Goal: Information Seeking & Learning: Learn about a topic

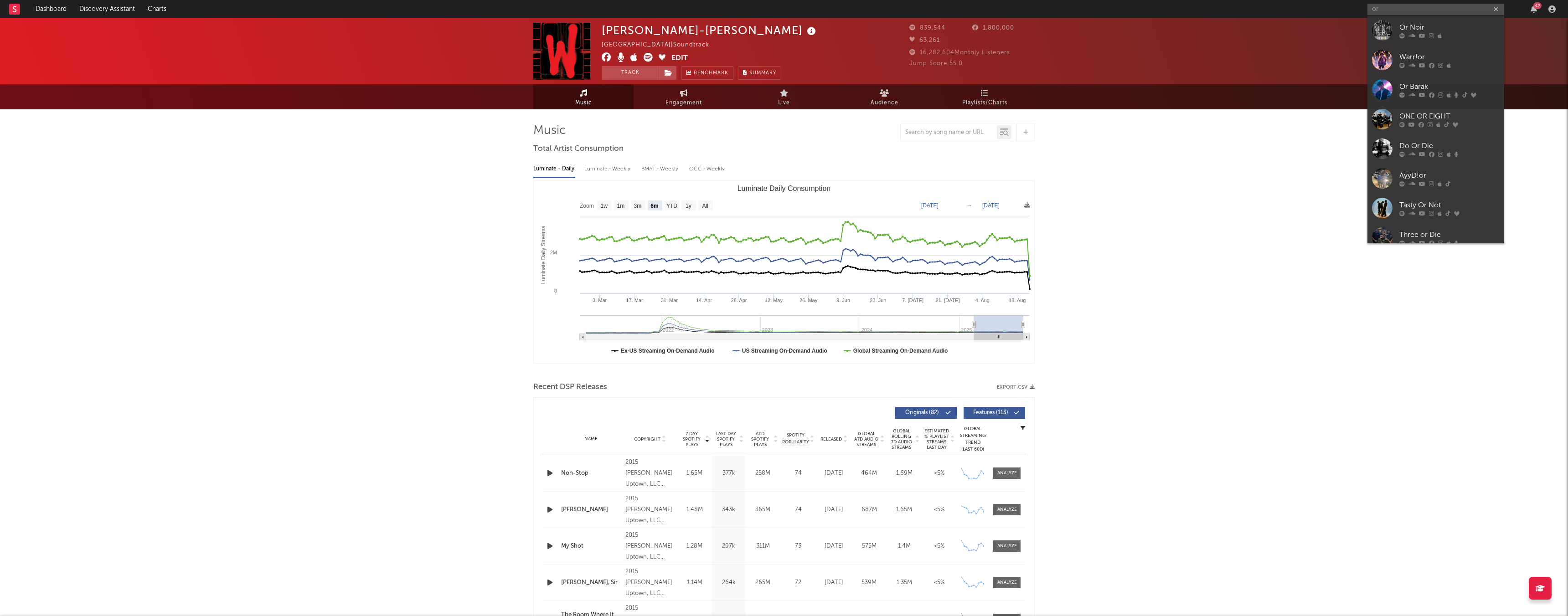
select select "6m"
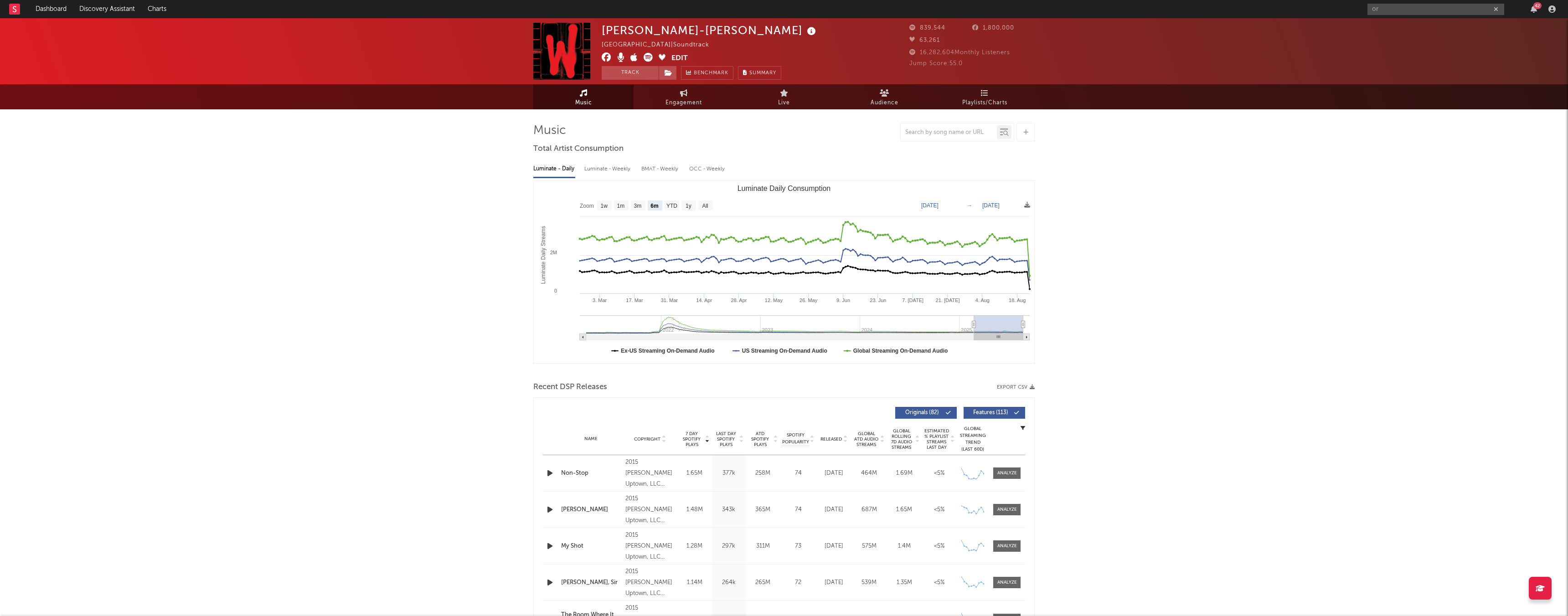
click at [1405, 9] on input "or" at bounding box center [1435, 9] width 136 height 11
type input "[PERSON_NAME]"
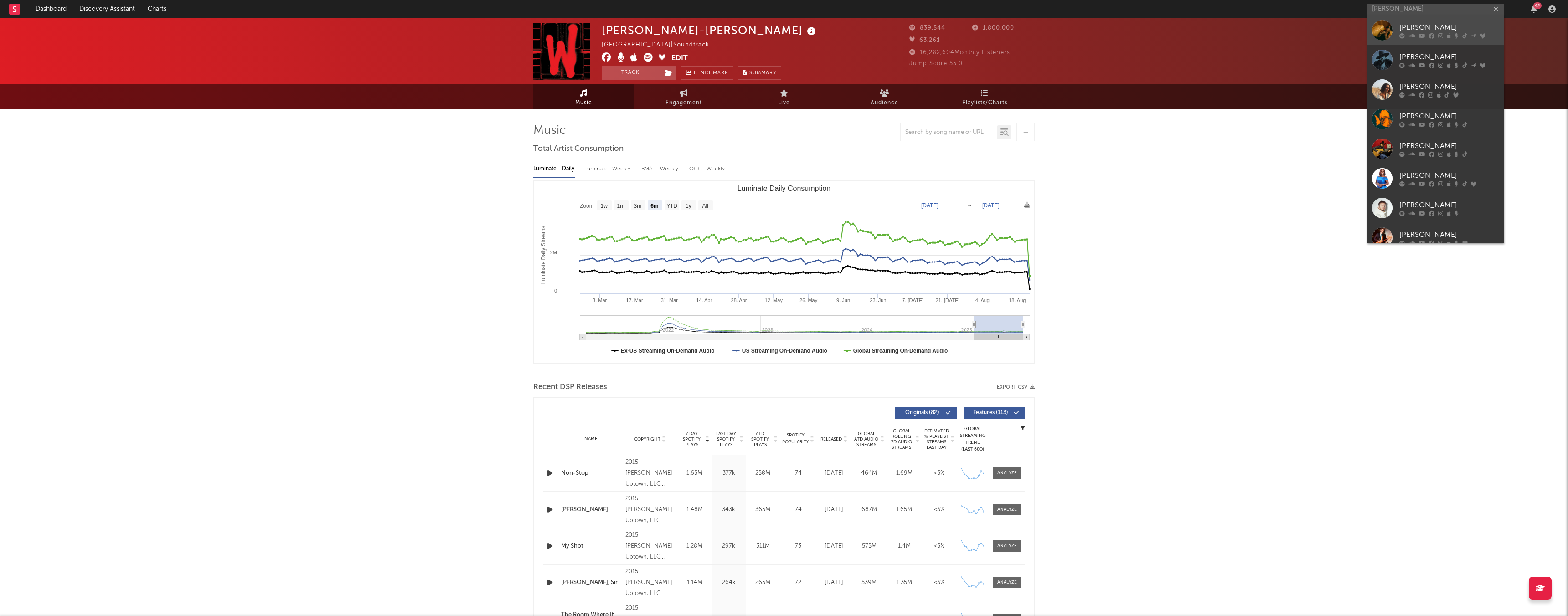
click at [1417, 23] on div "[PERSON_NAME]" at bounding box center [1449, 27] width 100 height 11
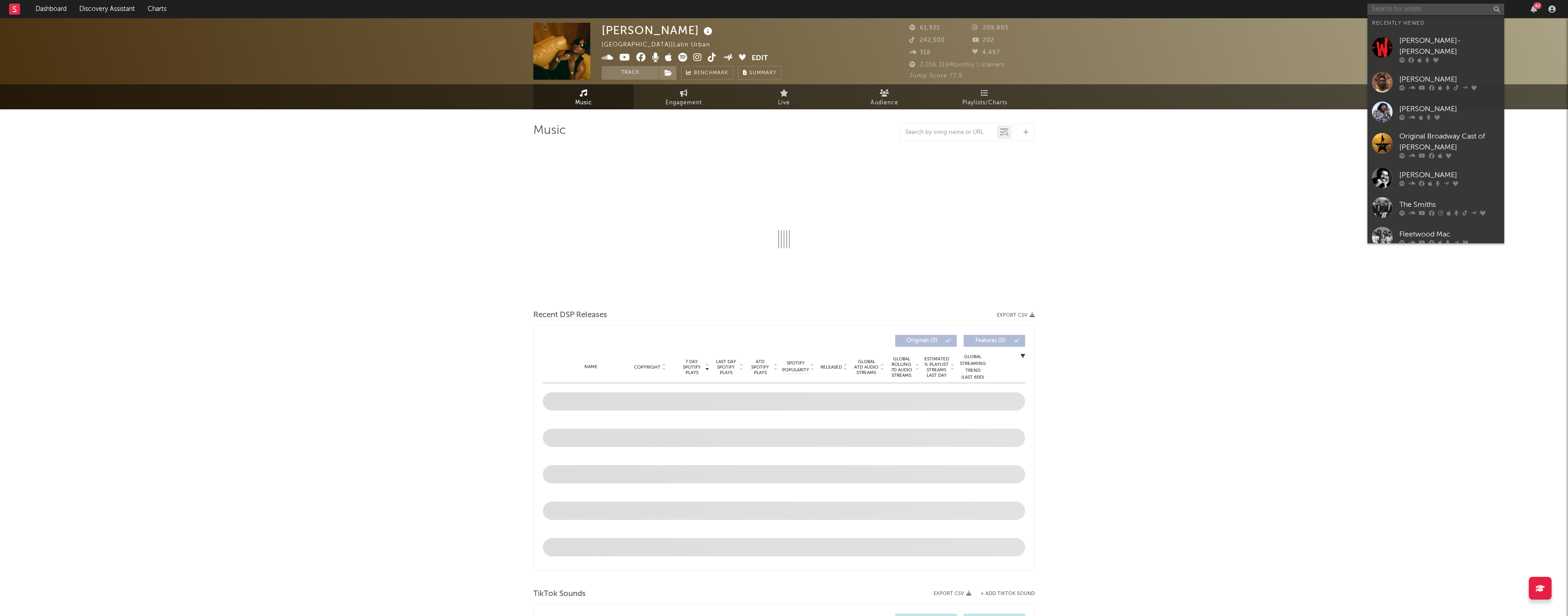
click at [1406, 6] on input "text" at bounding box center [1435, 9] width 136 height 11
select select "6m"
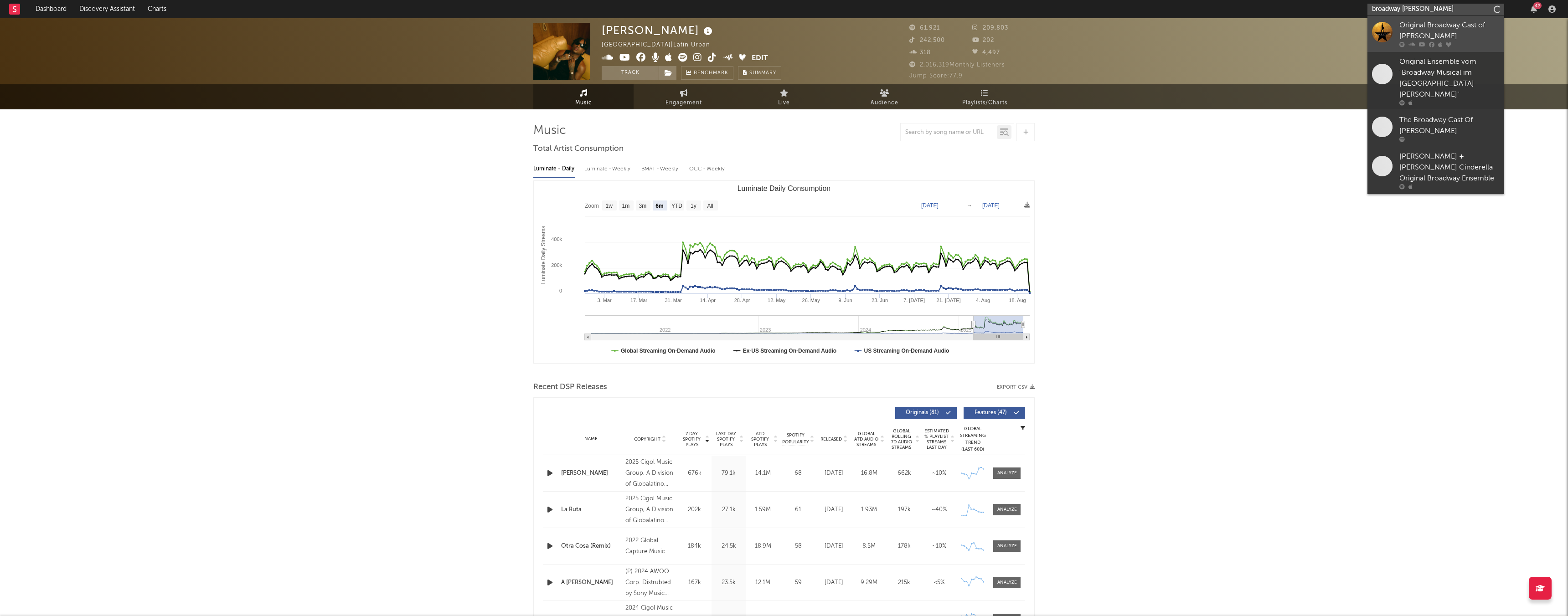
type input "broadway [PERSON_NAME]"
click at [1435, 32] on div "Original Broadway Cast of [PERSON_NAME]" at bounding box center [1449, 31] width 100 height 22
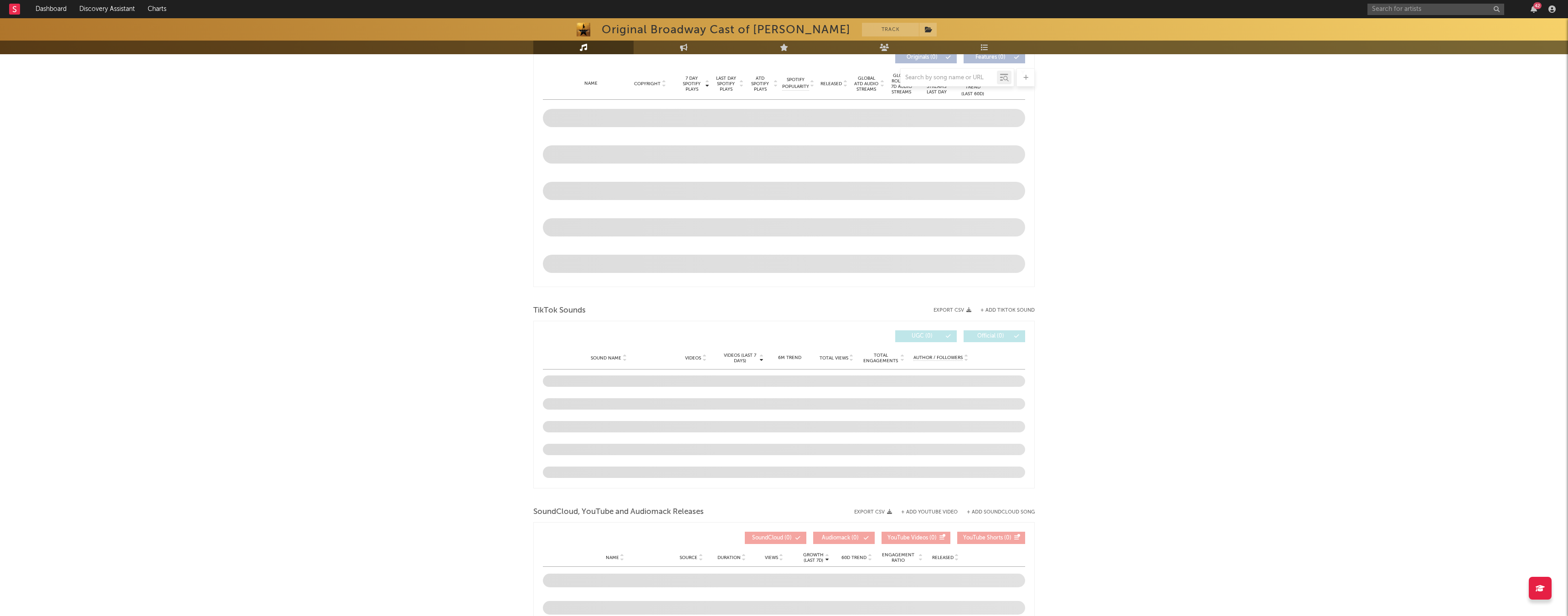
scroll to position [304, 0]
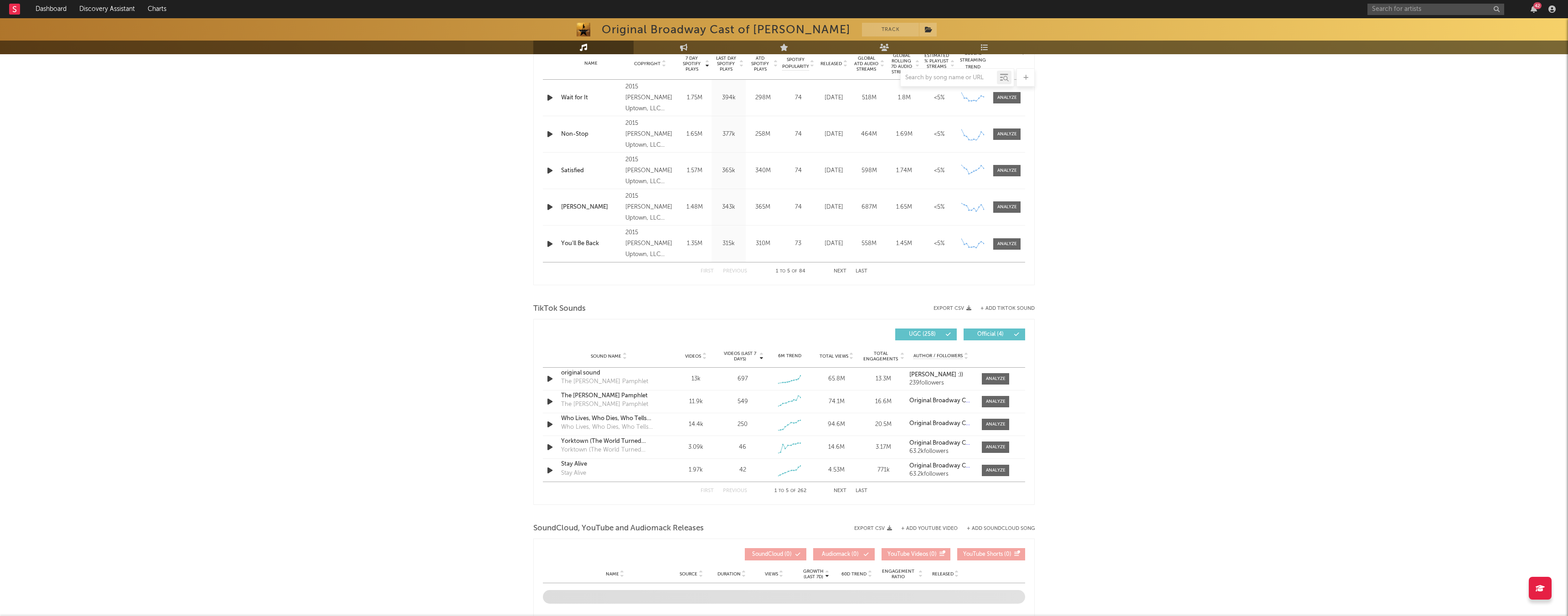
select select "6m"
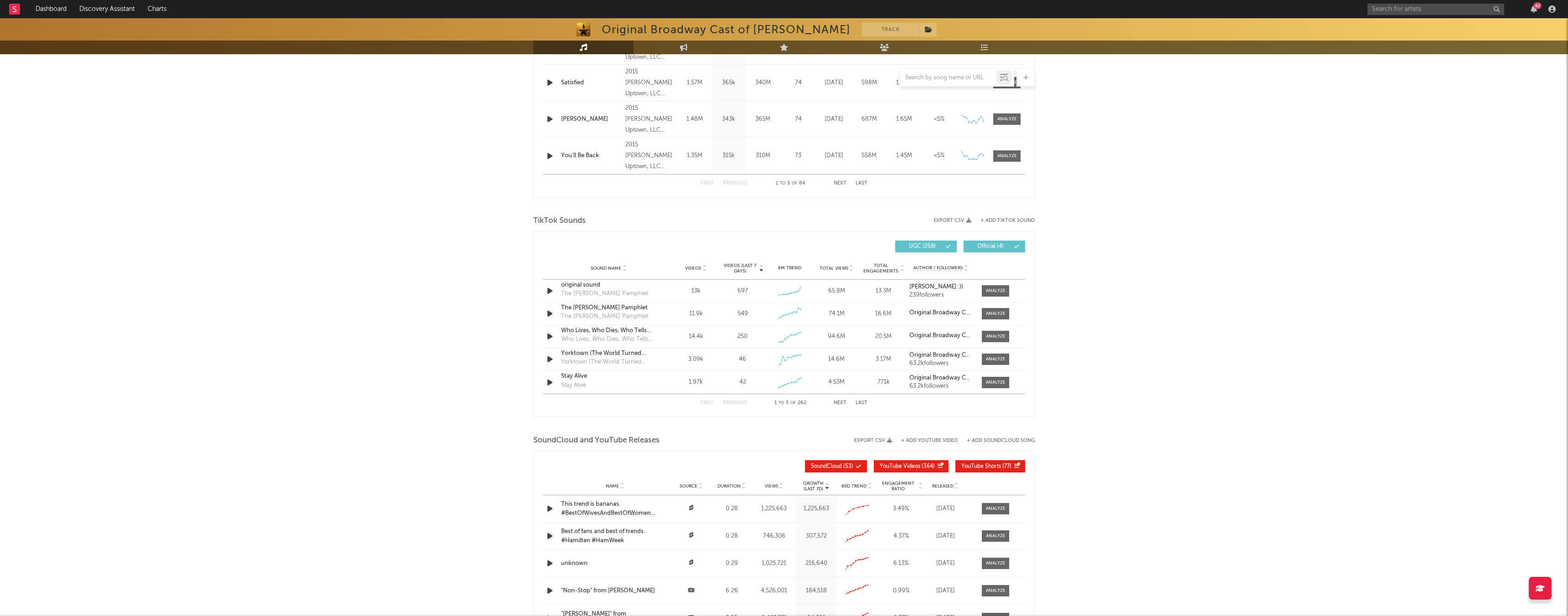
scroll to position [571, 0]
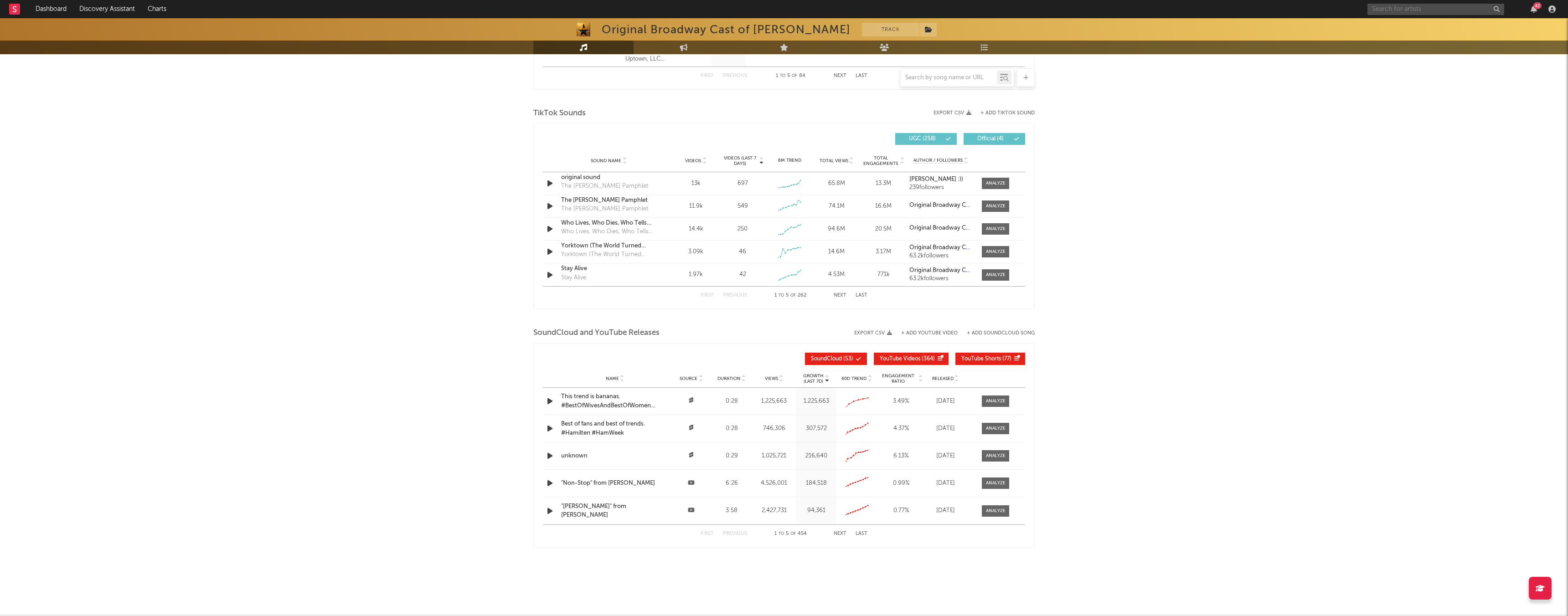
click at [1439, 7] on input "text" at bounding box center [1435, 9] width 136 height 11
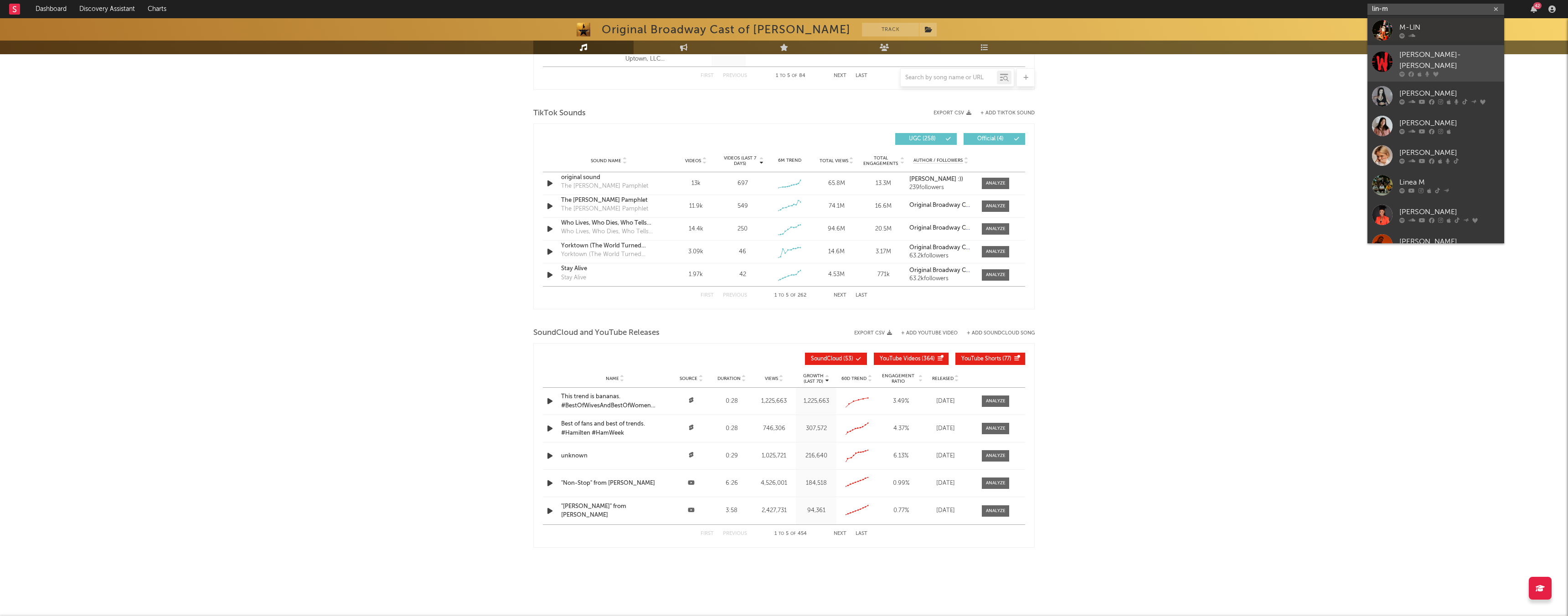
type input "lin-m"
click at [1447, 71] on div at bounding box center [1449, 74] width 100 height 5
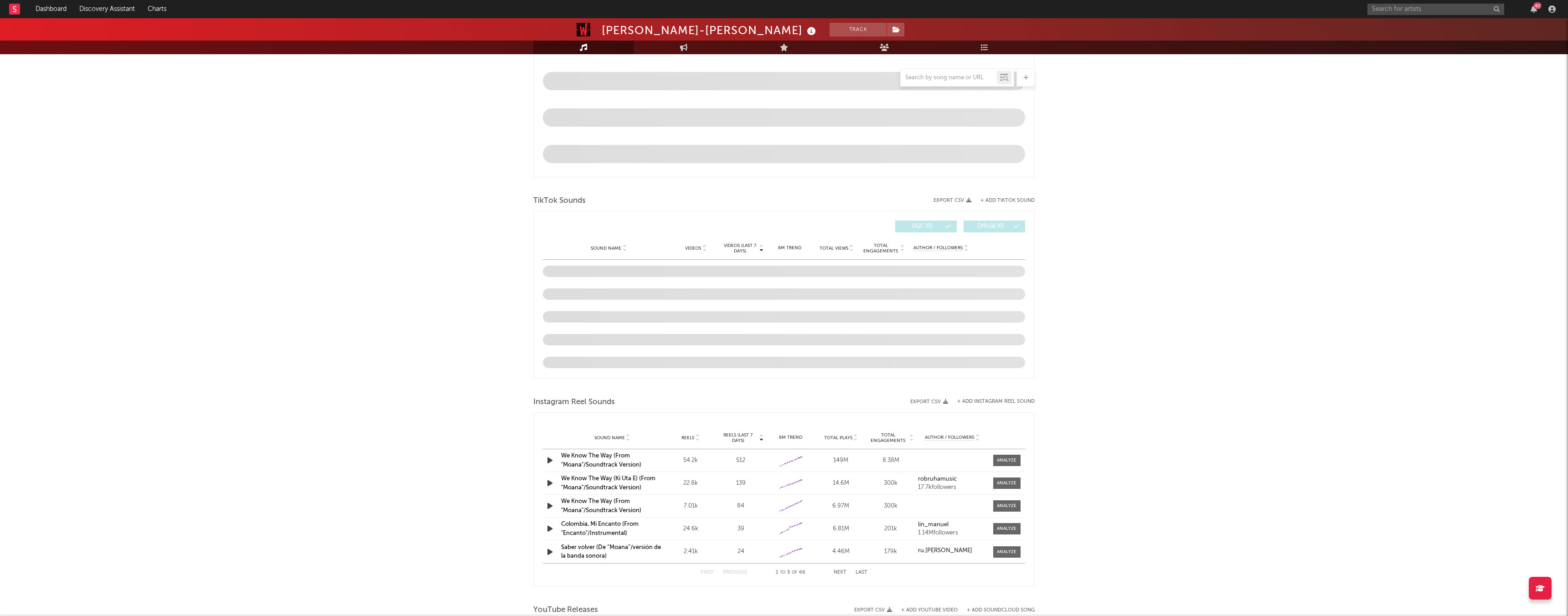
select select "6m"
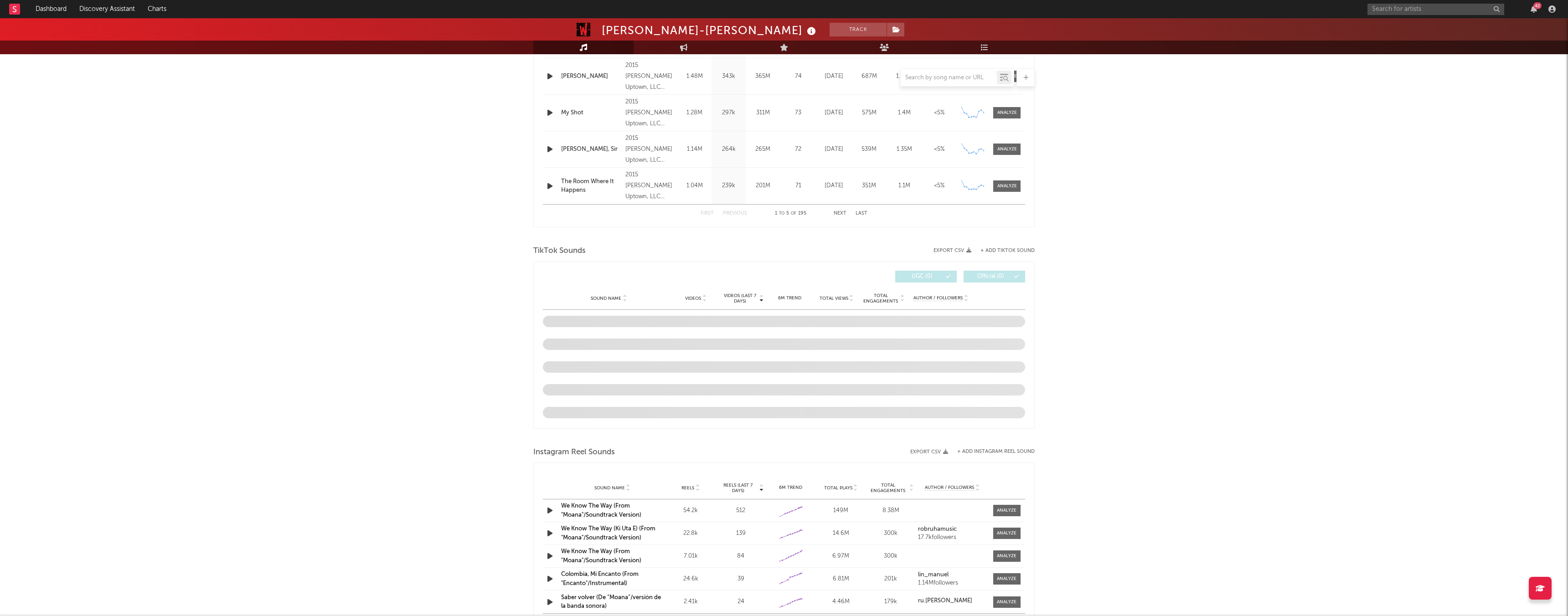
scroll to position [432, 0]
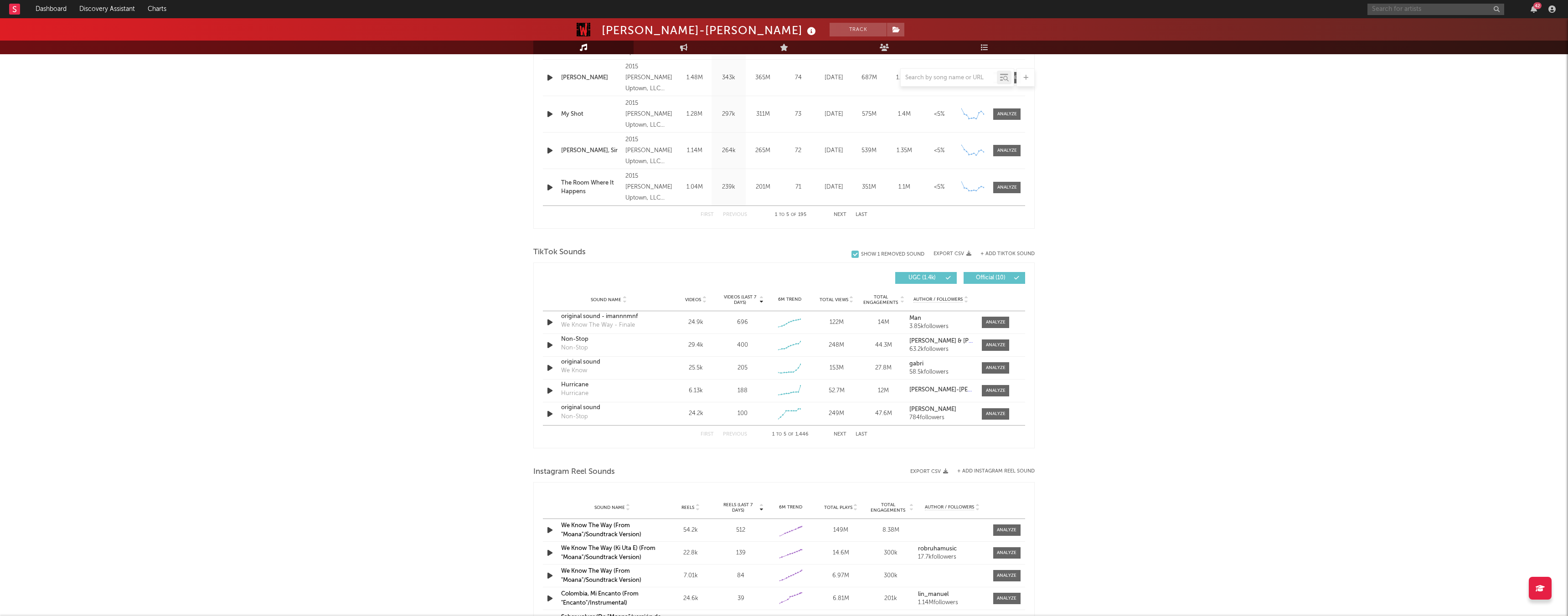
click at [1446, 11] on input "text" at bounding box center [1435, 9] width 136 height 11
click at [1385, 11] on input "[PERSON_NAME]" at bounding box center [1435, 9] width 136 height 11
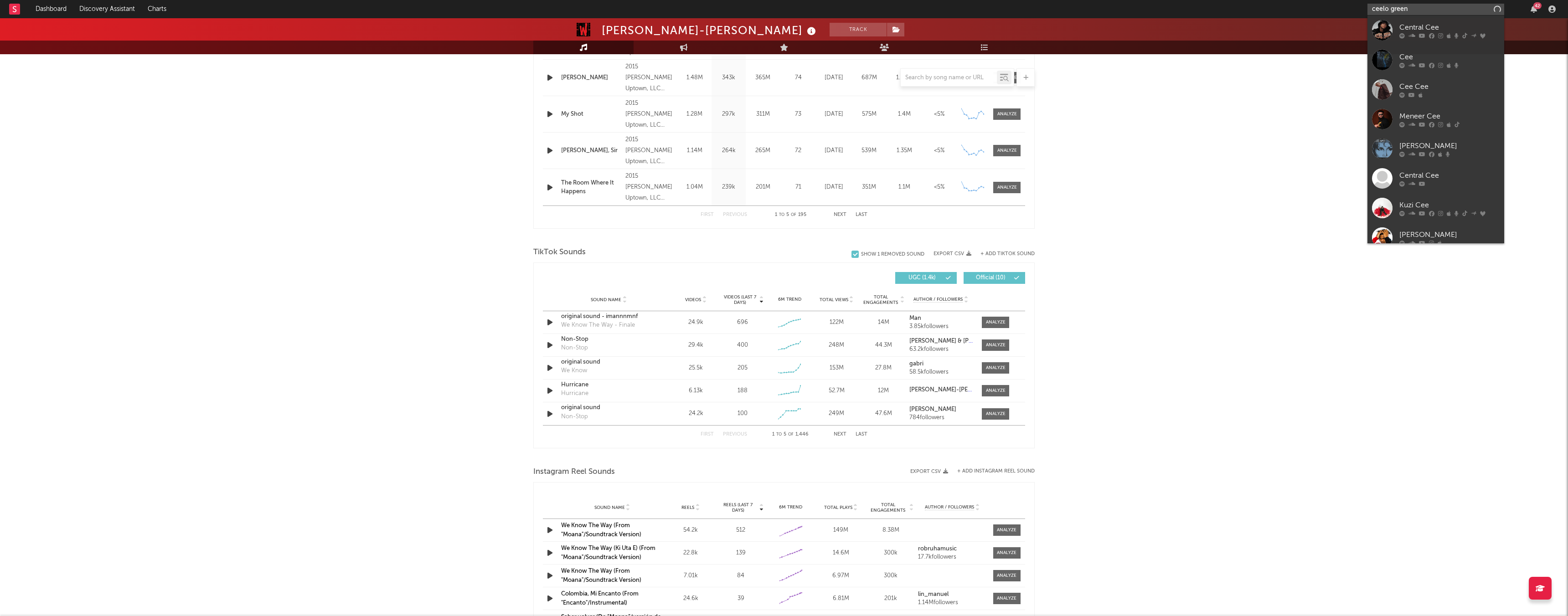
click at [1414, 8] on input "ceelo green" at bounding box center [1435, 9] width 136 height 11
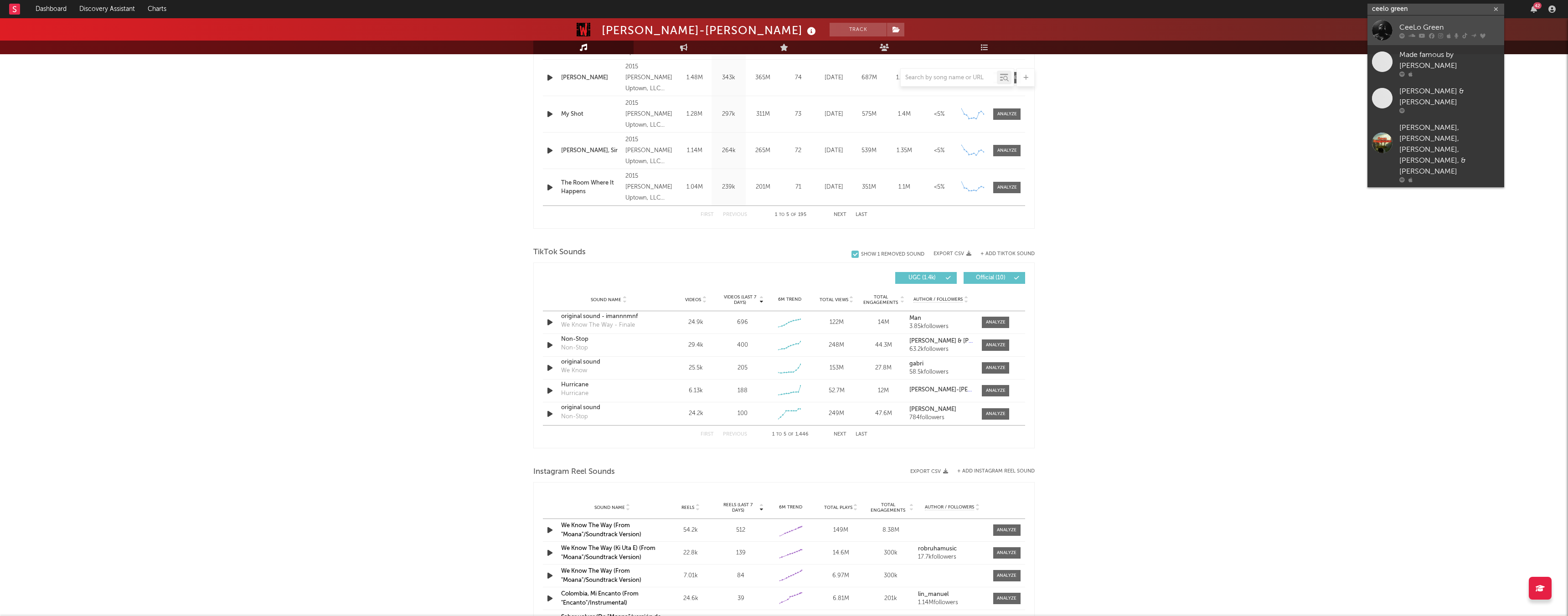
type input "ceelo green"
click at [1424, 37] on icon at bounding box center [1421, 35] width 6 height 5
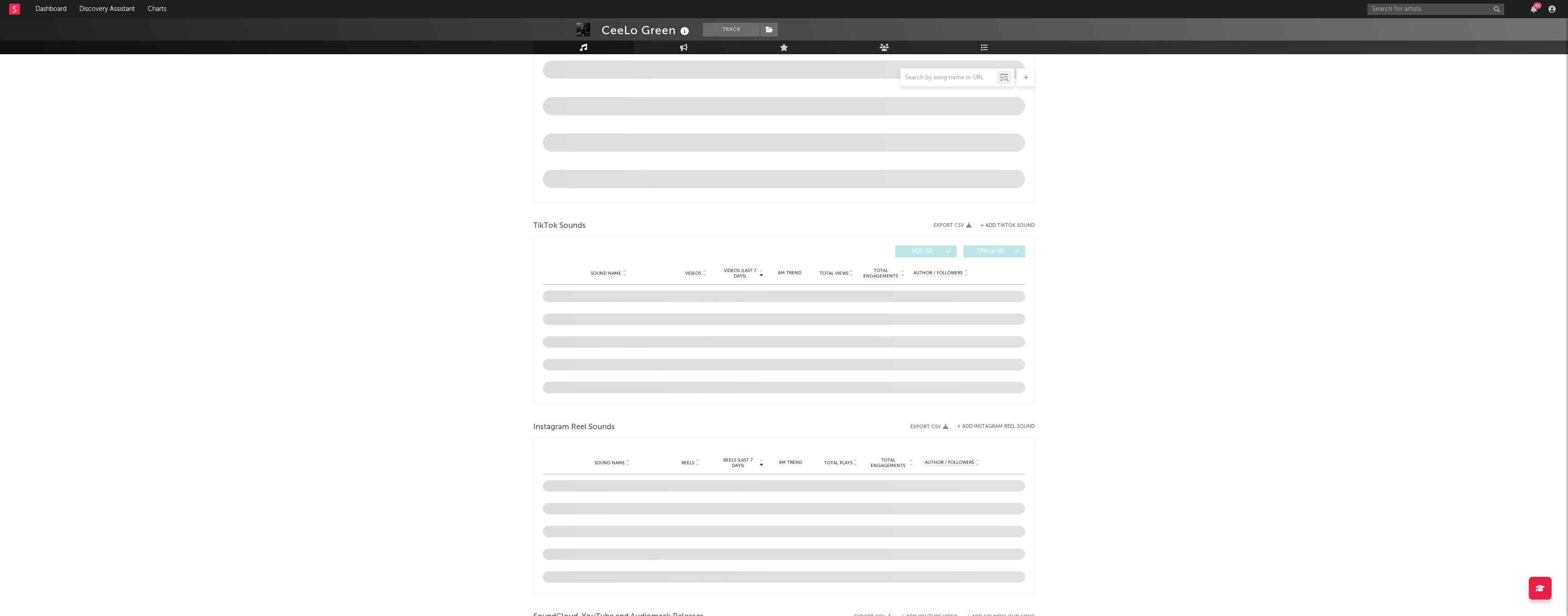
scroll to position [440, 0]
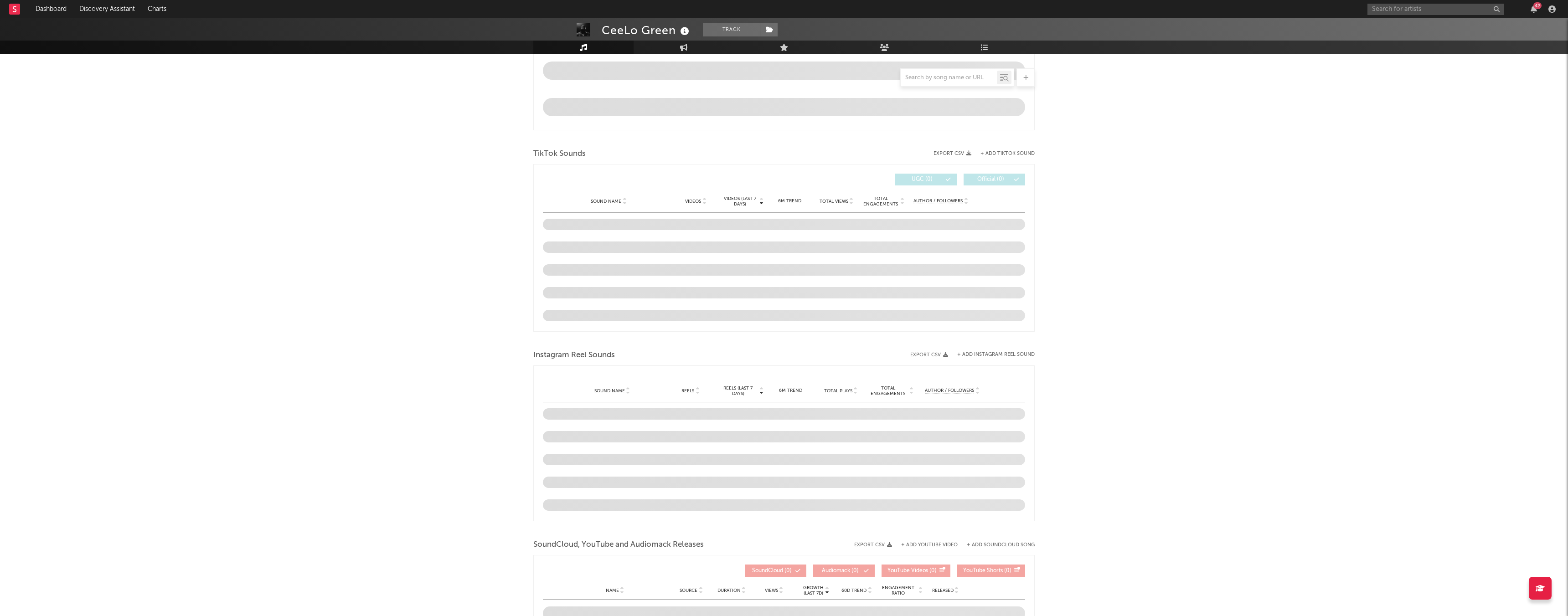
select select "6m"
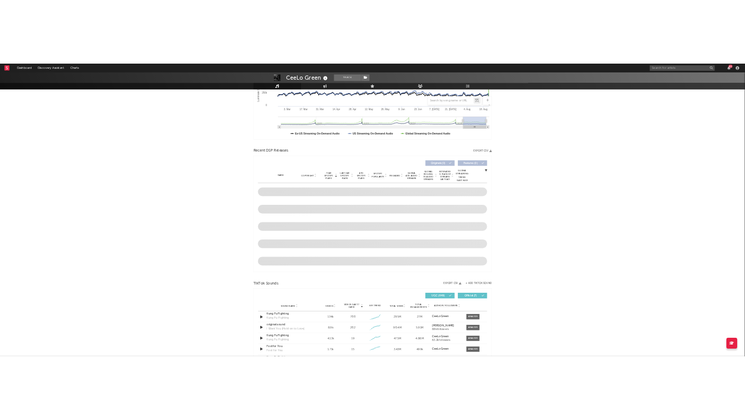
scroll to position [283, 0]
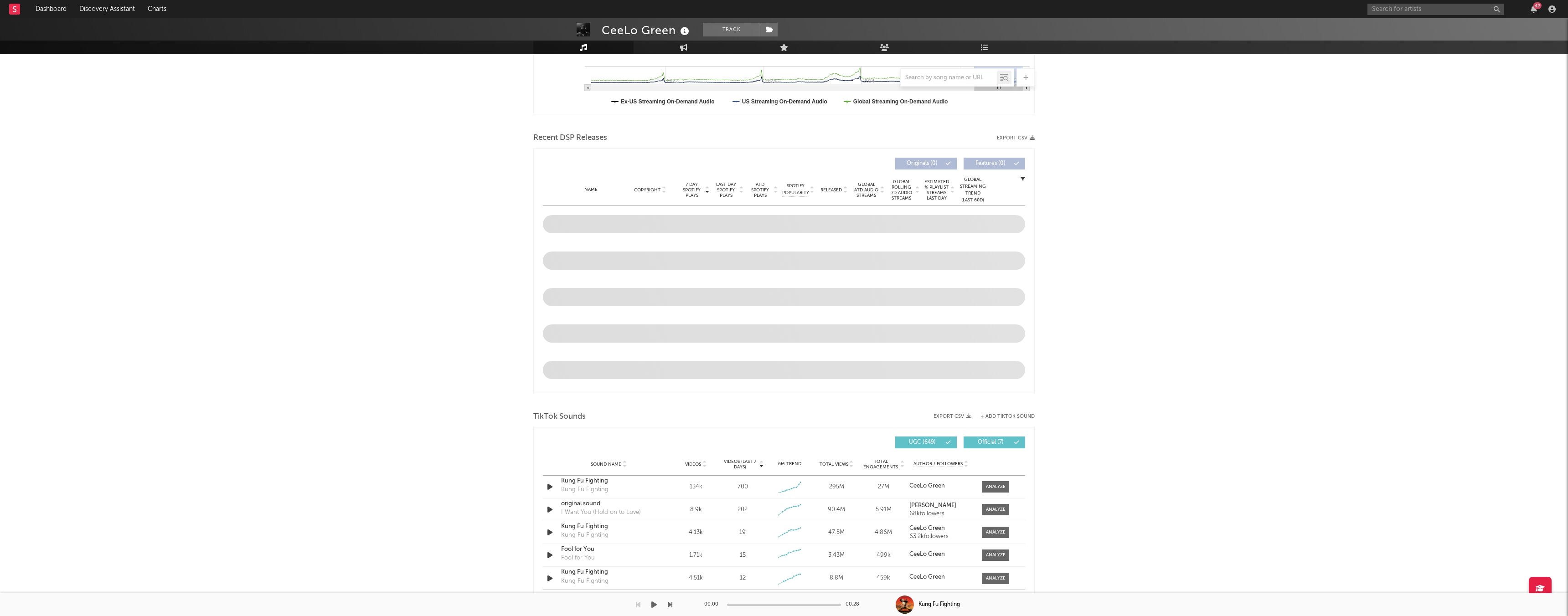
click at [990, 613] on div "Kung Fu Fighting" at bounding box center [1232, 605] width 673 height 23
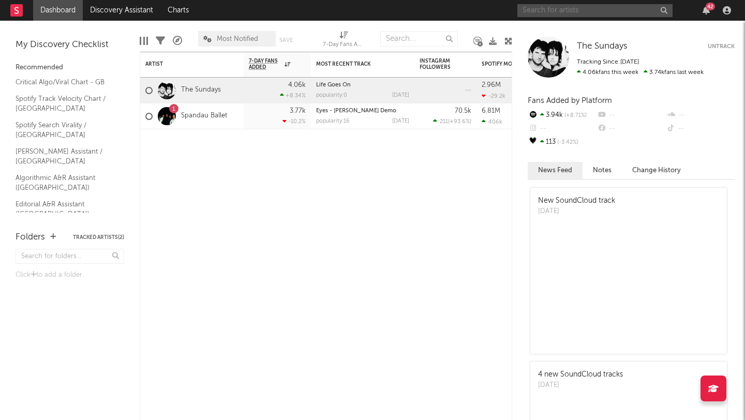
click at [604, 12] on input "text" at bounding box center [595, 10] width 155 height 13
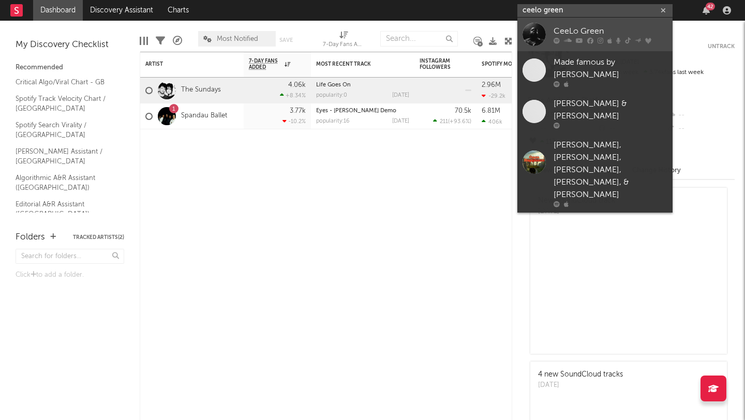
type input "ceelo green"
click at [606, 34] on div "CeeLo Green" at bounding box center [611, 31] width 114 height 12
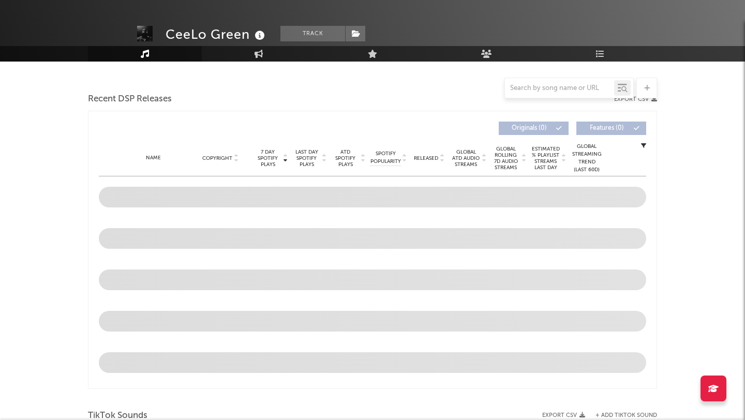
select select "6m"
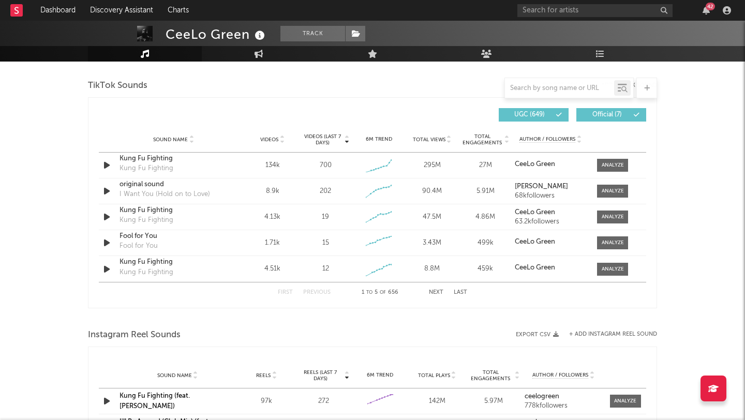
scroll to position [709, 0]
